Goal: Book appointment/travel/reservation

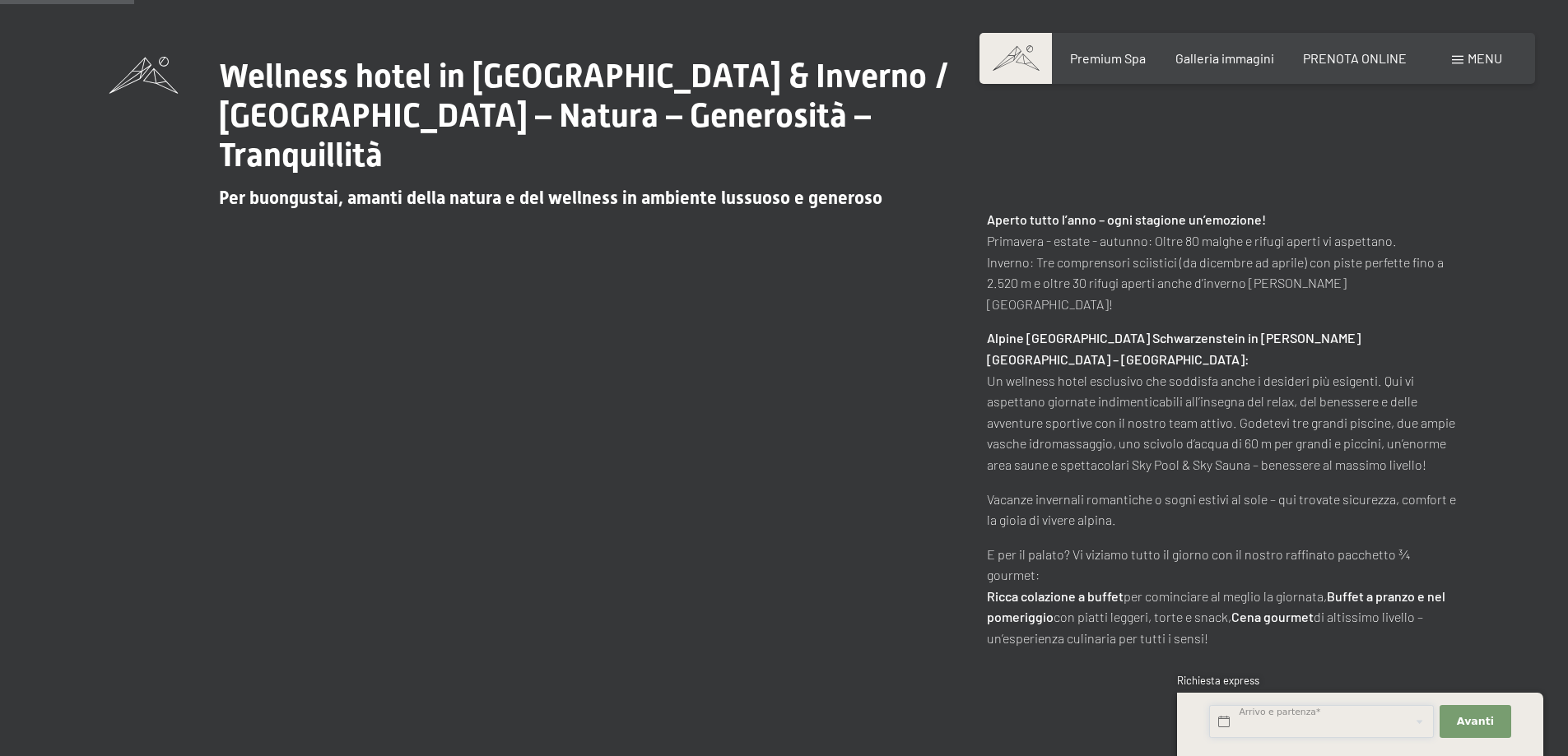
click at [1285, 726] on input "text" at bounding box center [1321, 722] width 225 height 34
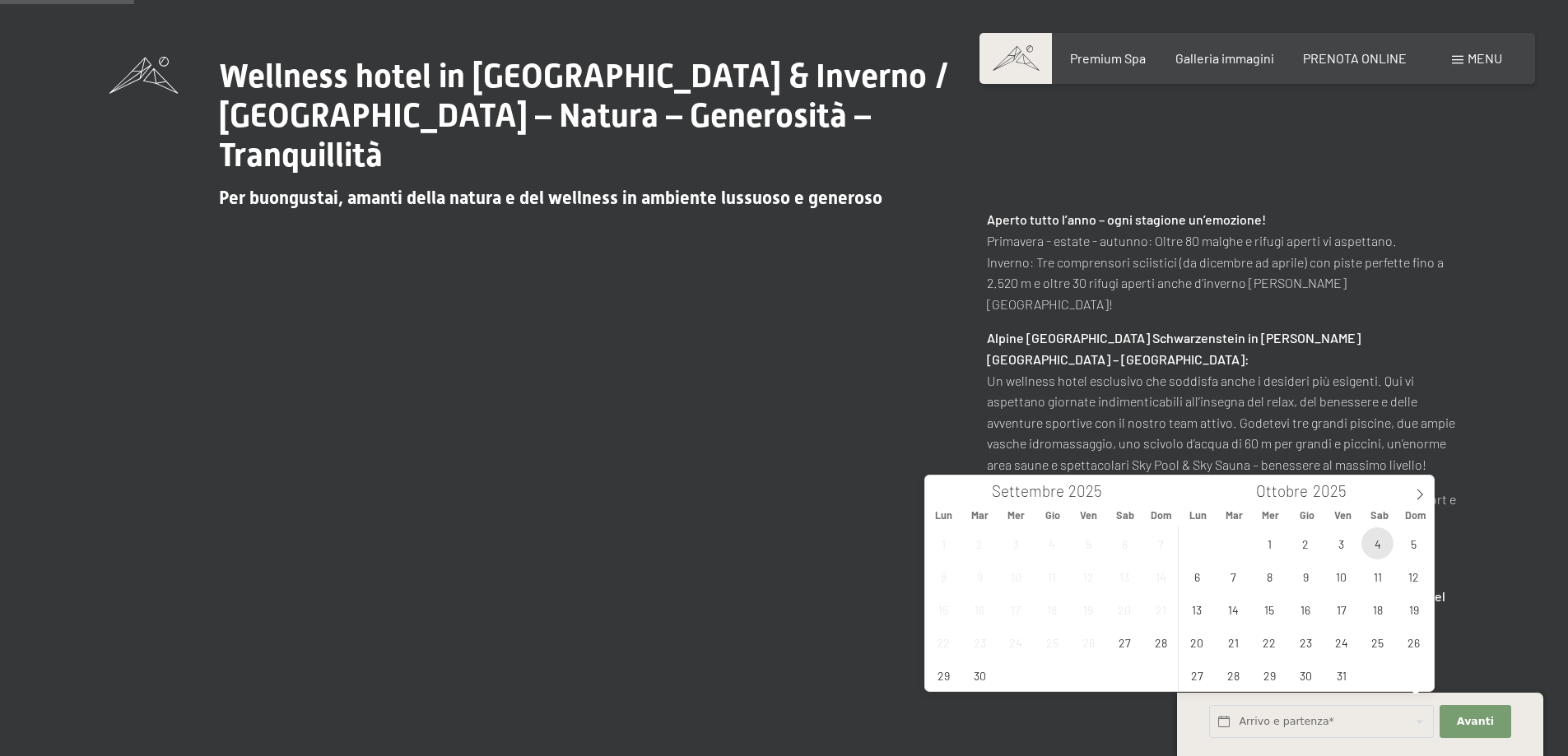
click at [1384, 546] on span "4" at bounding box center [1377, 542] width 32 height 32
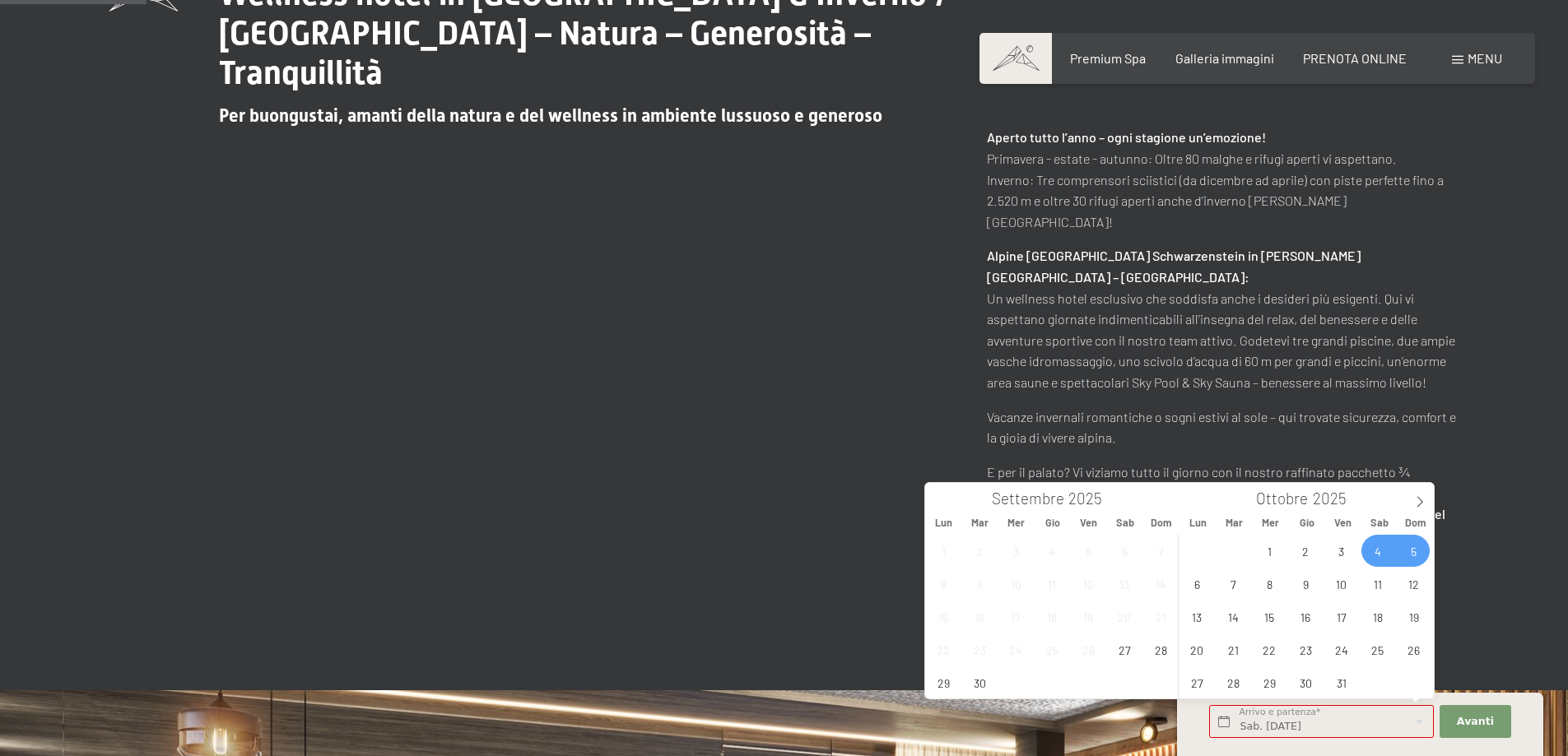
scroll to position [822, 0]
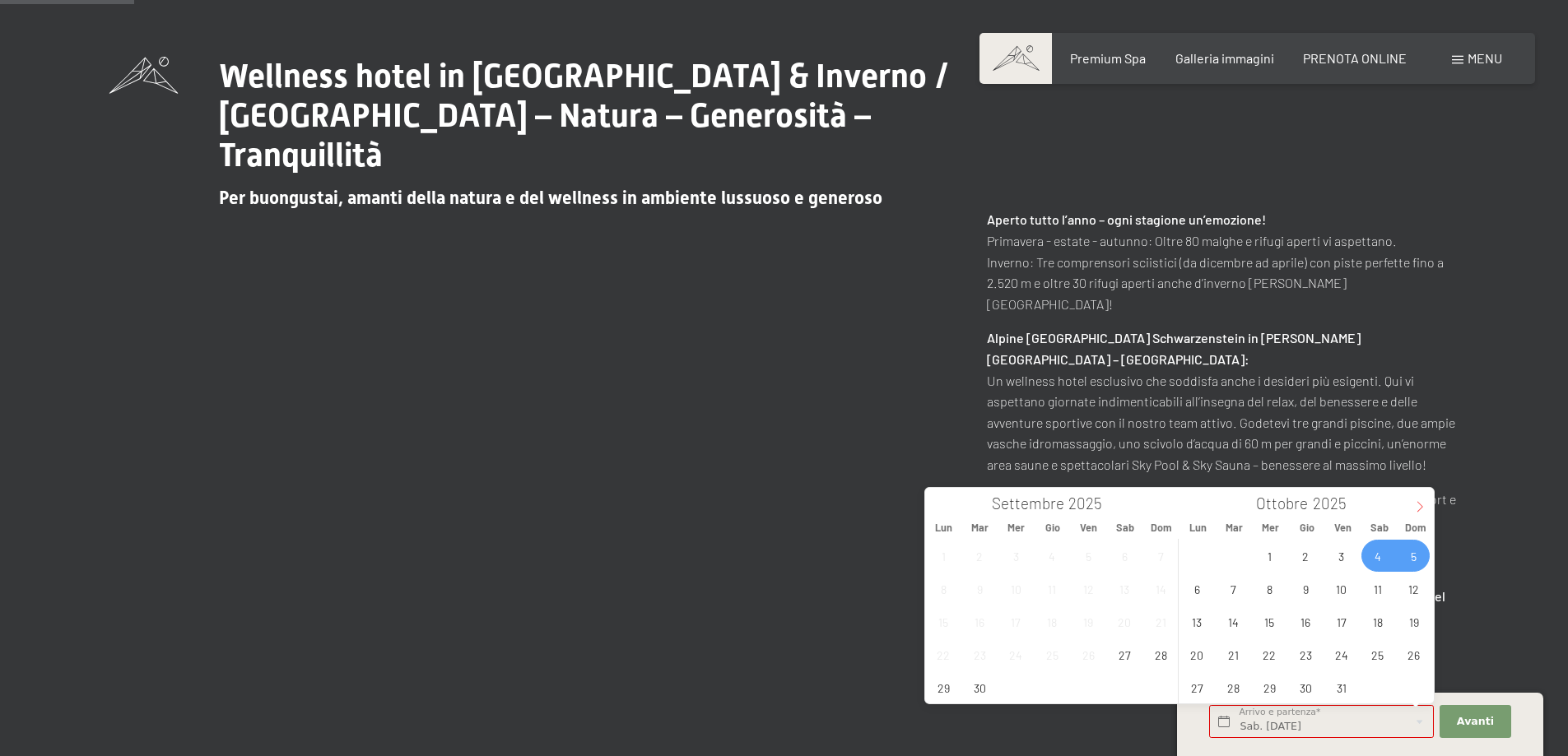
click at [1422, 502] on icon at bounding box center [1419, 506] width 11 height 11
click at [1149, 563] on span "5" at bounding box center [1160, 556] width 32 height 32
type input "Sab. 04/10/2025 - Dom. 05/10/2025"
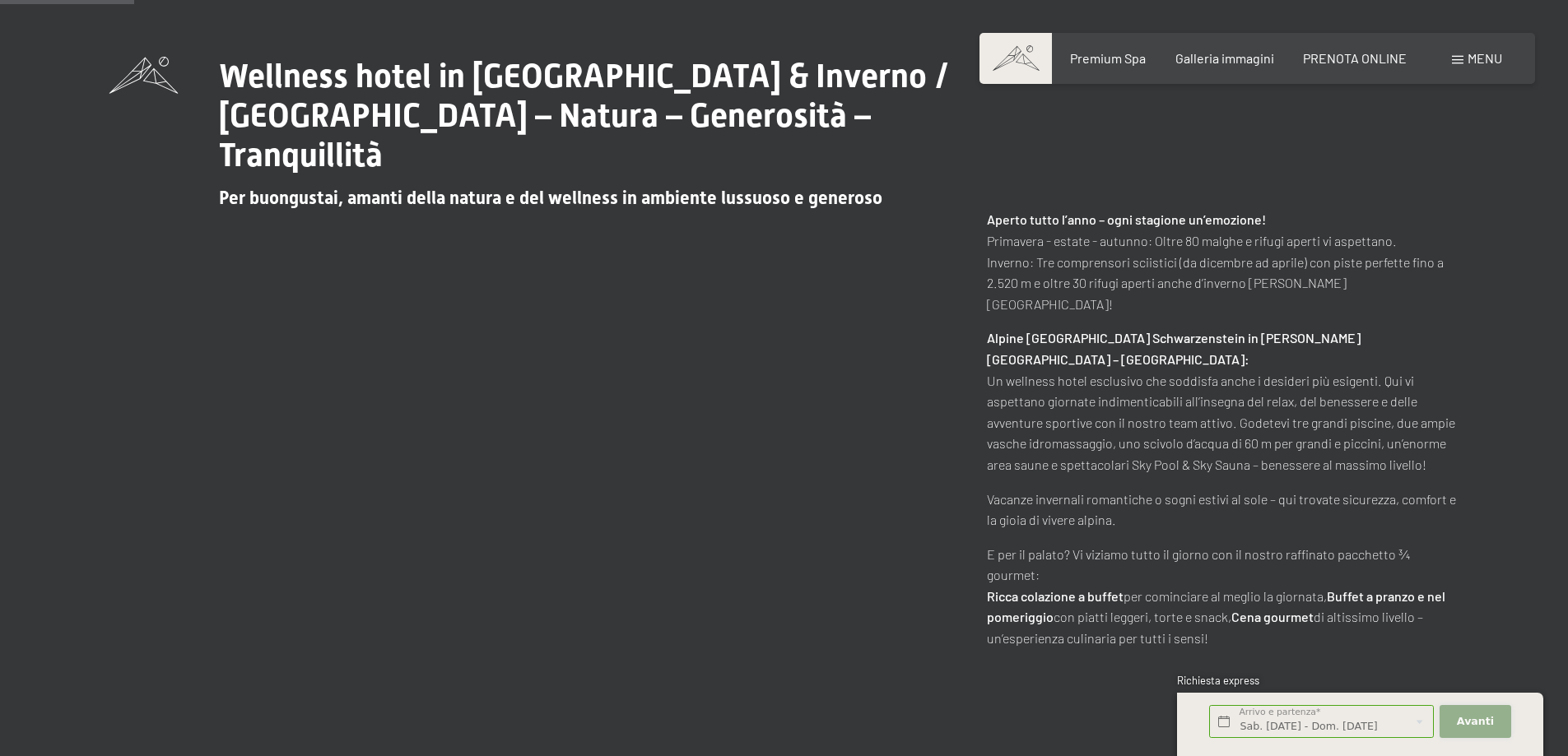
click at [1476, 716] on span "Avanti" at bounding box center [1475, 721] width 37 height 15
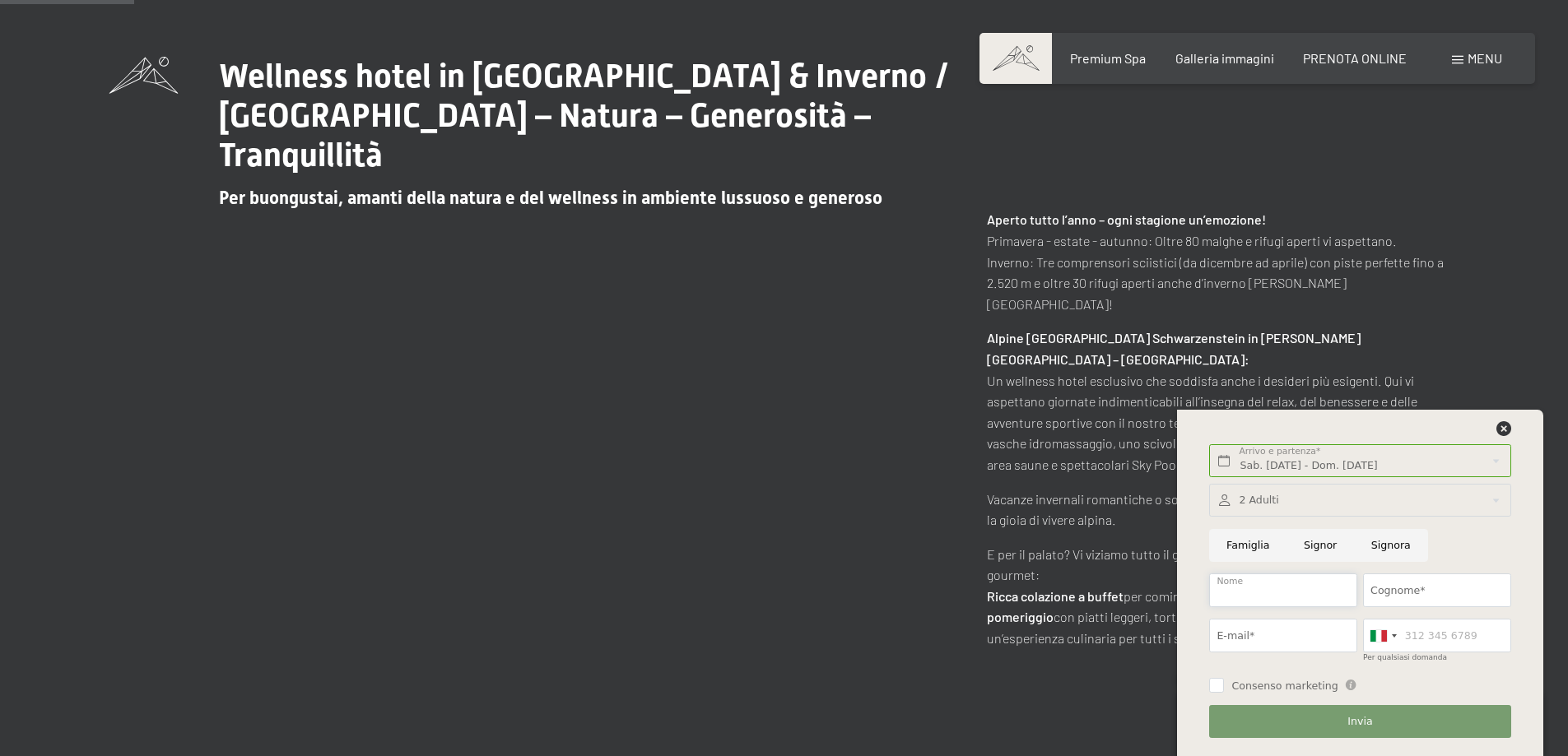
click at [1294, 594] on input "Nome" at bounding box center [1283, 590] width 148 height 34
type input "NICOLA"
type input "ECONIMO GUIRO SRL"
type input "nicolaeconimo@email.it"
type input "3402630106"
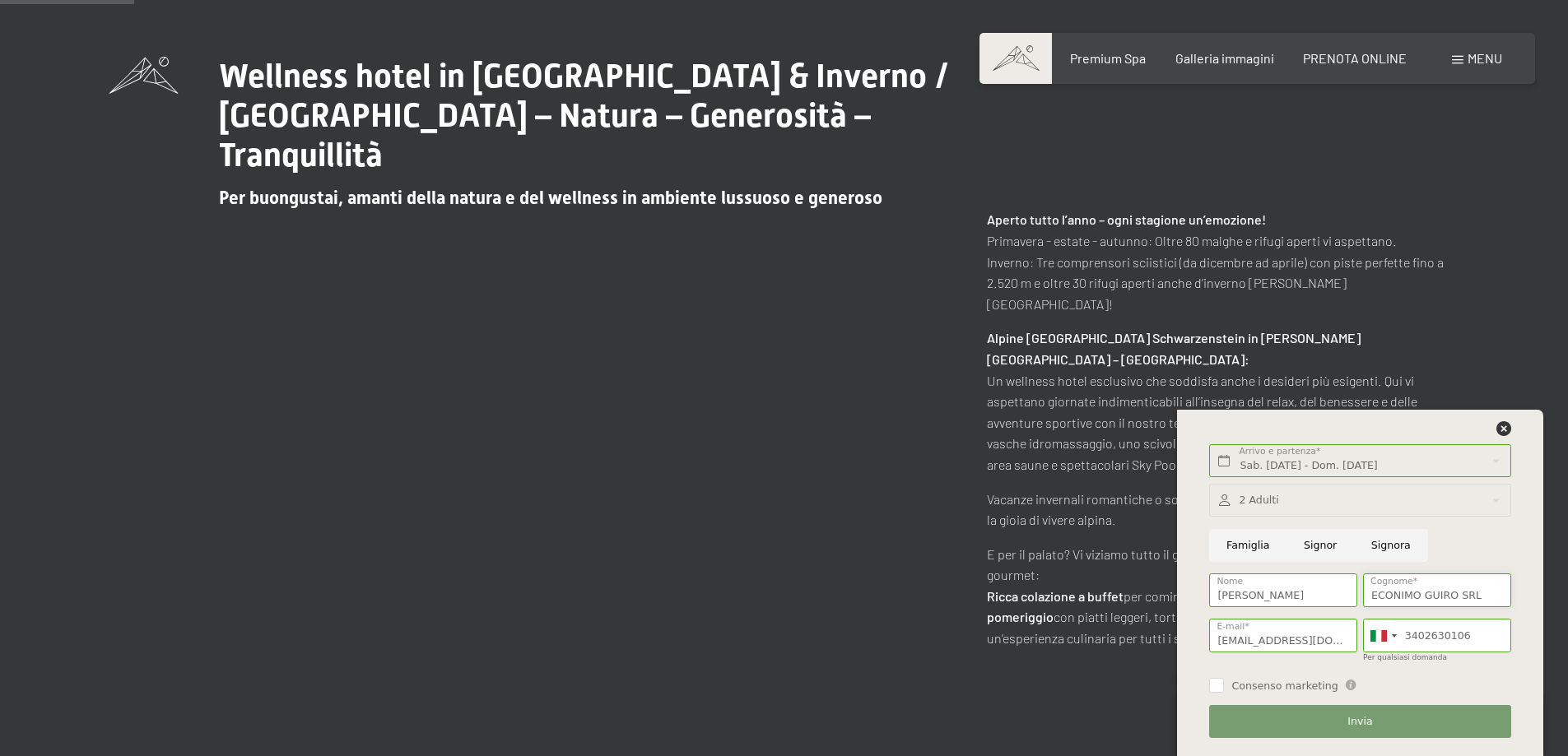
click at [1424, 592] on input "ECONIMO GUIRO SRL" at bounding box center [1437, 590] width 148 height 34
click at [1262, 552] on input "Famiglia" at bounding box center [1248, 545] width 77 height 34
radio input "true"
click at [1307, 502] on div at bounding box center [1360, 500] width 301 height 34
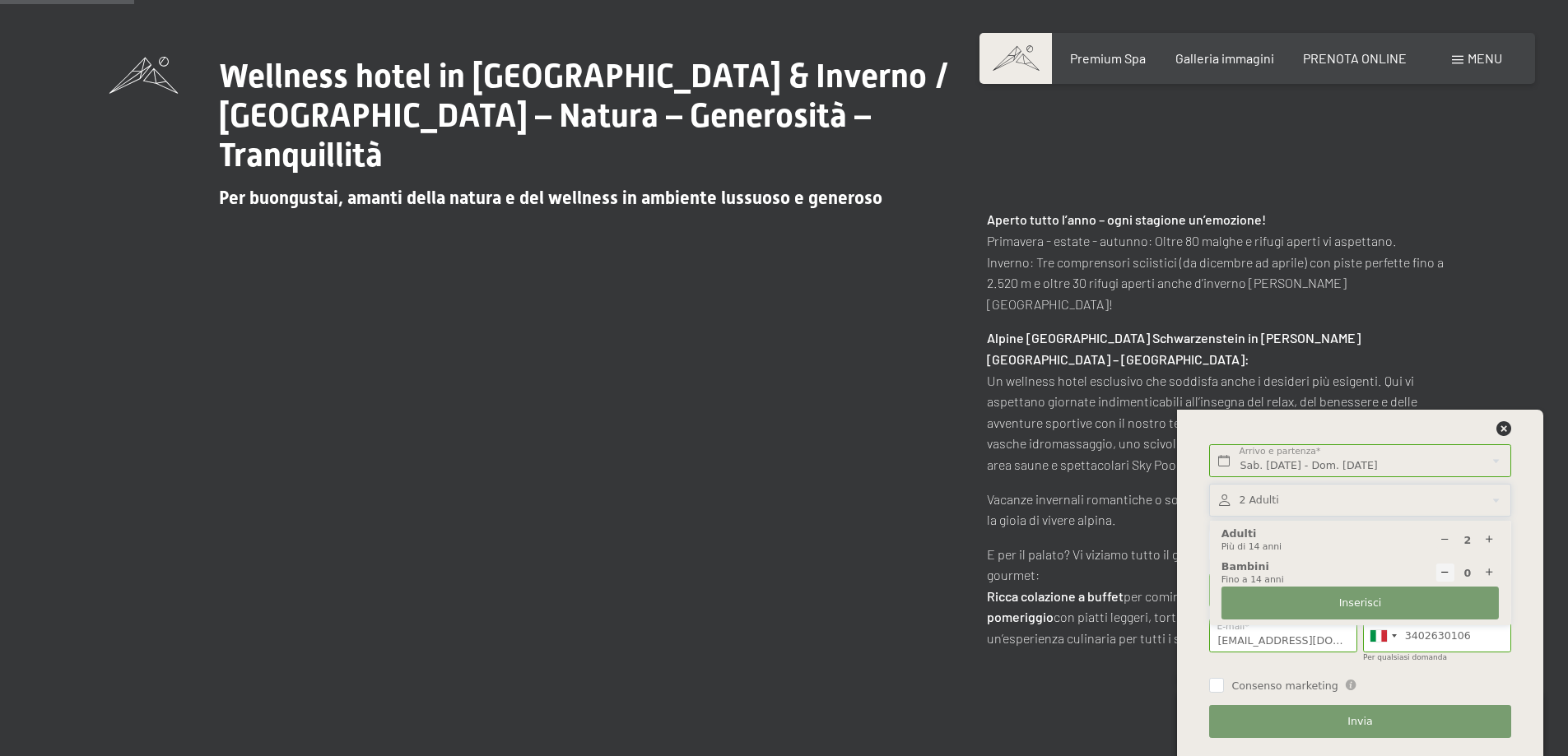
click at [1494, 573] on icon at bounding box center [1489, 573] width 11 height 10
type input "2"
select select
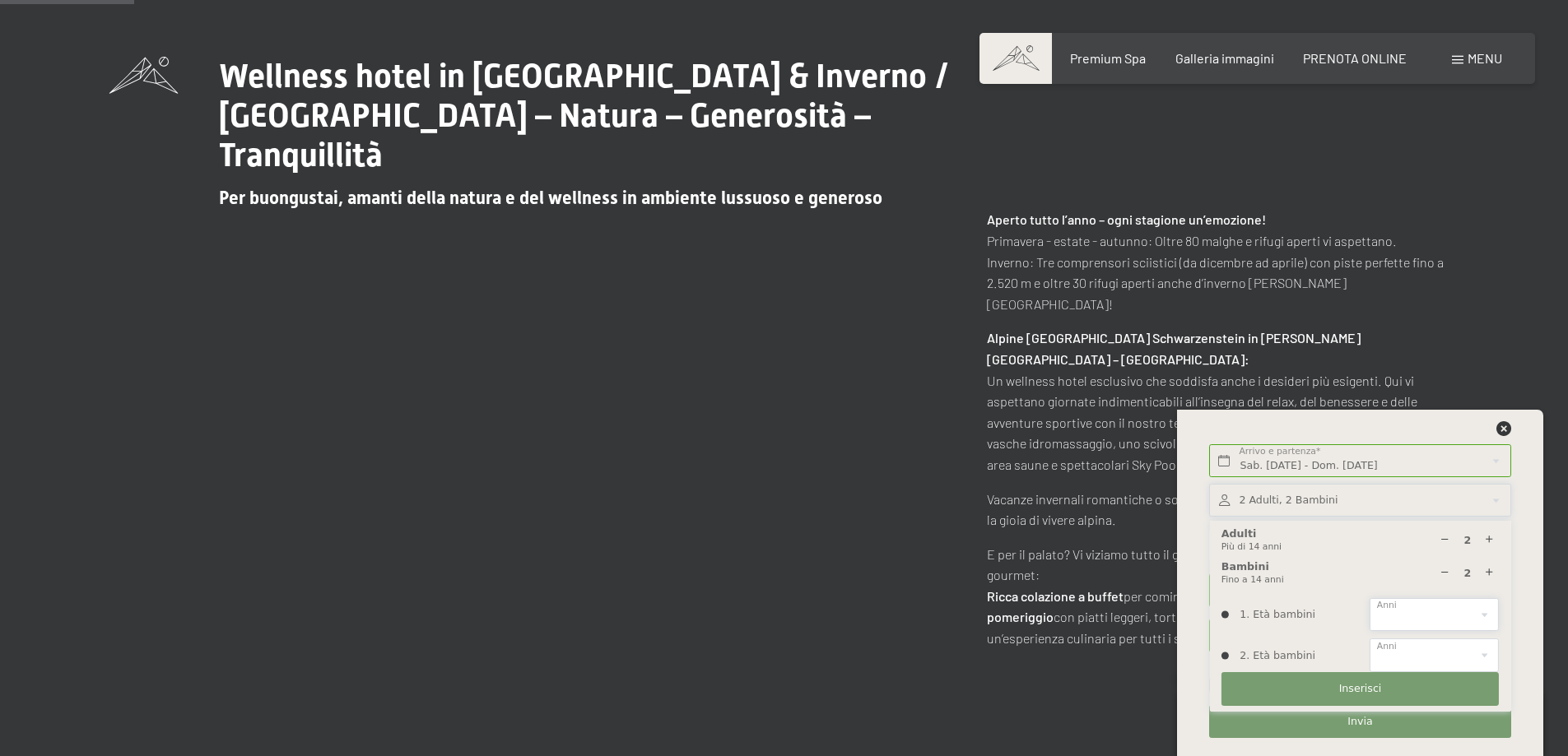
click at [1455, 604] on select "0 1 2 3 4 5 6 7 8 9 10 11 12 13 14" at bounding box center [1434, 614] width 130 height 34
select select "2"
click at [1369, 598] on select "0 1 2 3 4 5 6 7 8 9 10 11 12 13 14" at bounding box center [1434, 614] width 130 height 34
click at [1428, 655] on select "0 1 2 3 4 5 6 7 8 9 10 11 12 13 14" at bounding box center [1434, 654] width 130 height 34
select select "6"
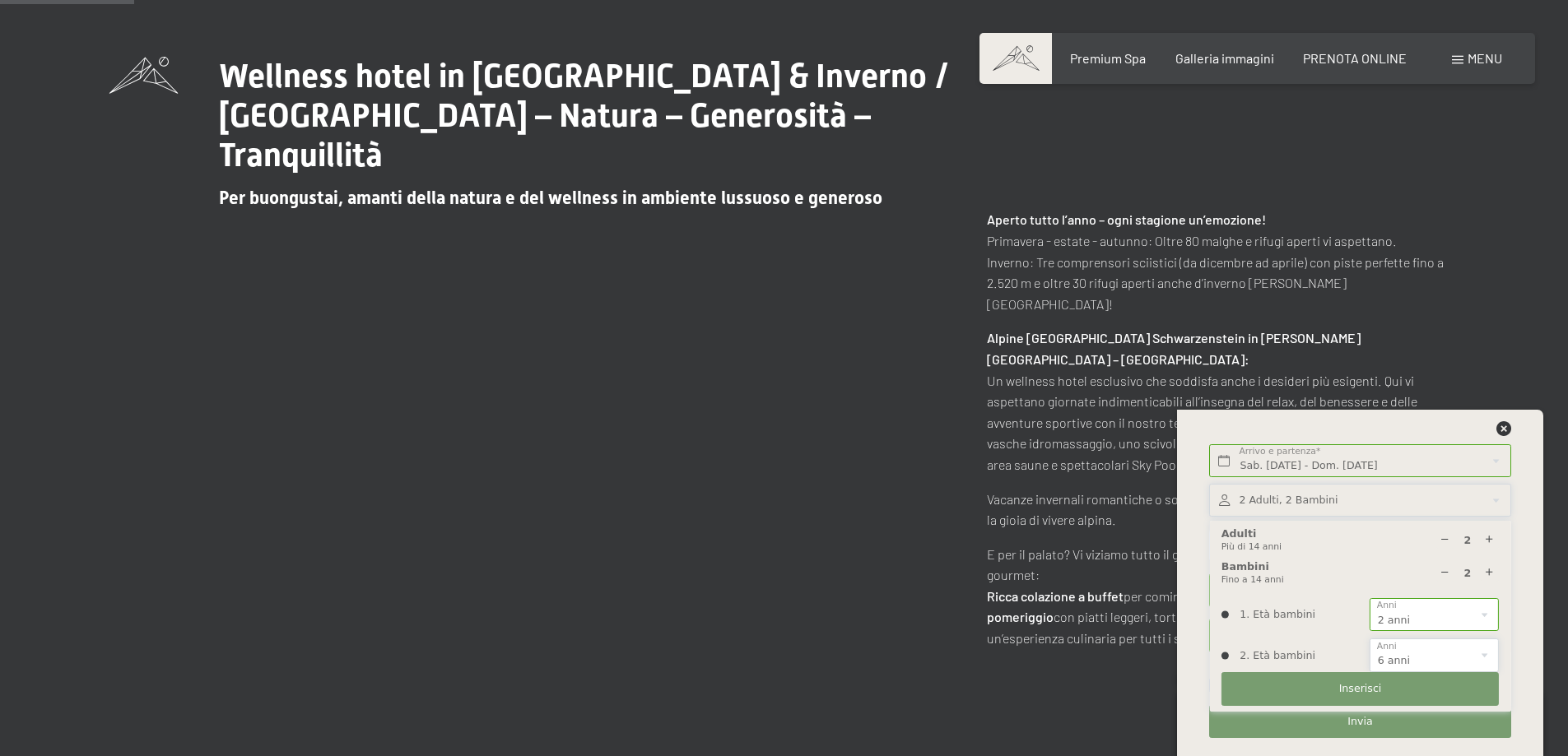
click at [1369, 638] on select "0 1 2 3 4 5 6 7 8 9 10 11 12 13 14" at bounding box center [1434, 654] width 130 height 34
click at [1412, 679] on button "Inserisci" at bounding box center [1360, 689] width 278 height 34
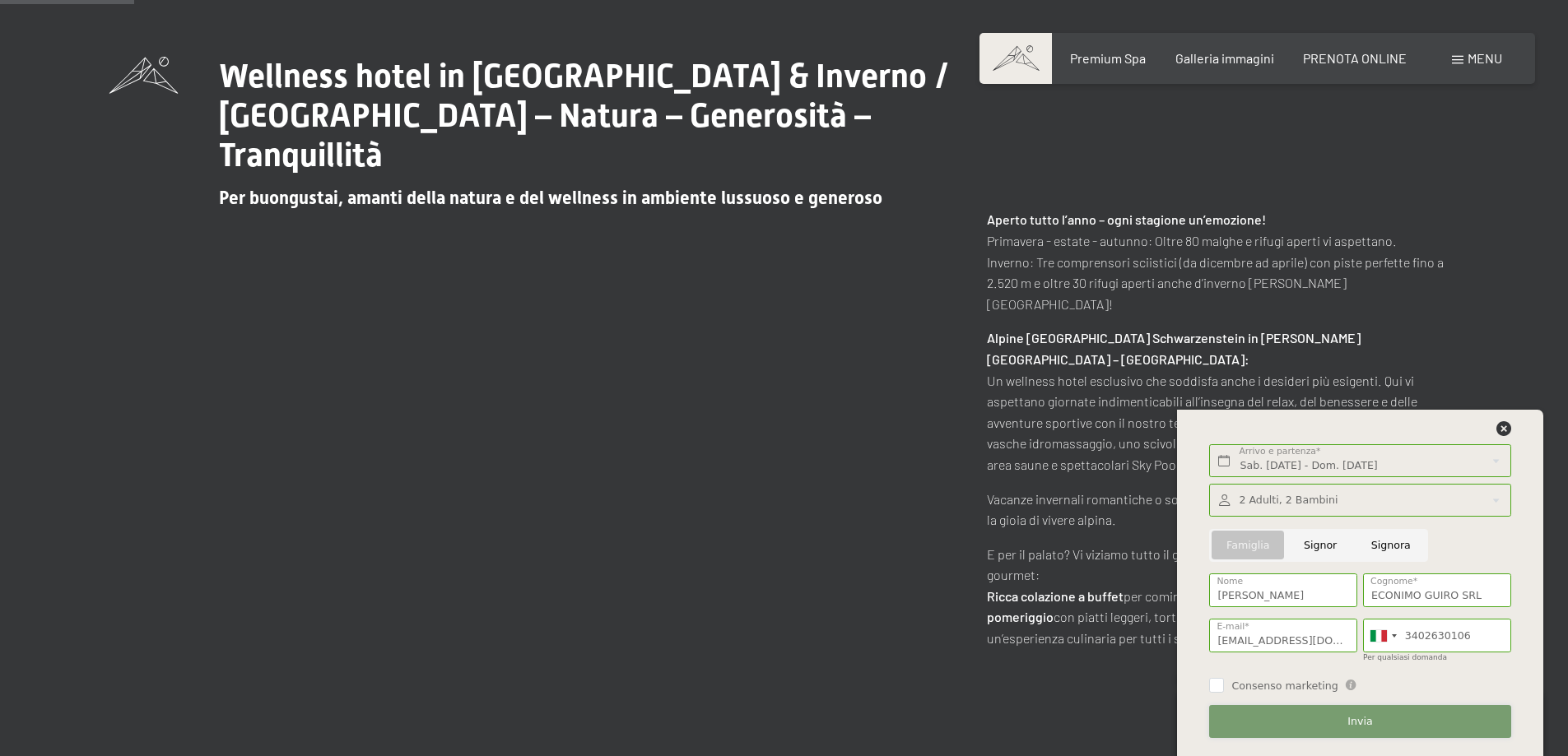
click at [1282, 718] on button "Invia" at bounding box center [1360, 722] width 301 height 34
